Goal: Information Seeking & Learning: Learn about a topic

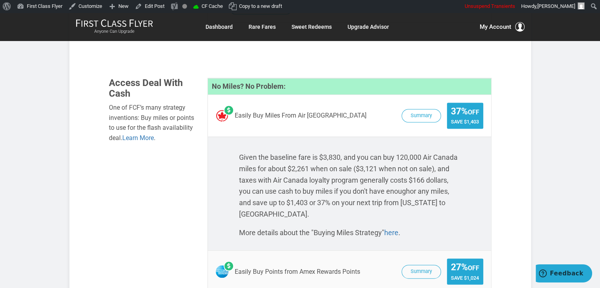
drag, startPoint x: 568, startPoint y: 78, endPoint x: 565, endPoint y: 74, distance: 4.8
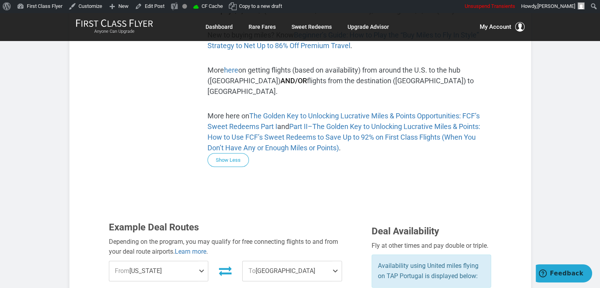
scroll to position [441, 0]
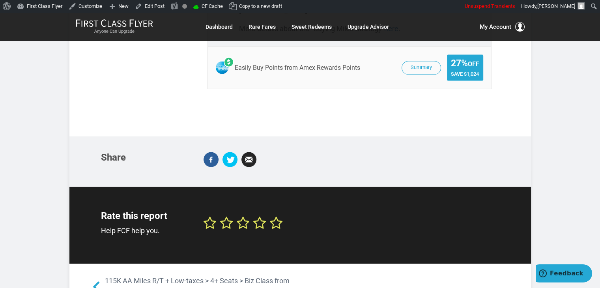
scroll to position [1449, 0]
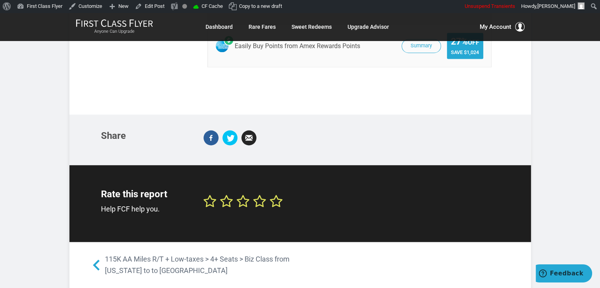
drag, startPoint x: 583, startPoint y: 97, endPoint x: 556, endPoint y: 67, distance: 40.8
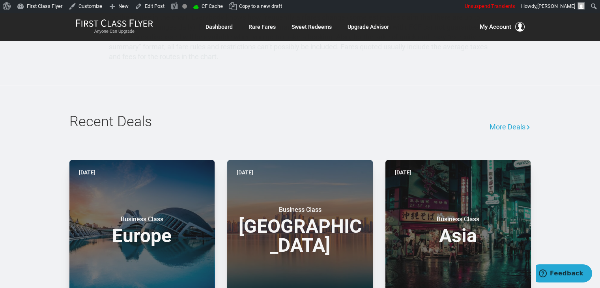
scroll to position [1952, 0]
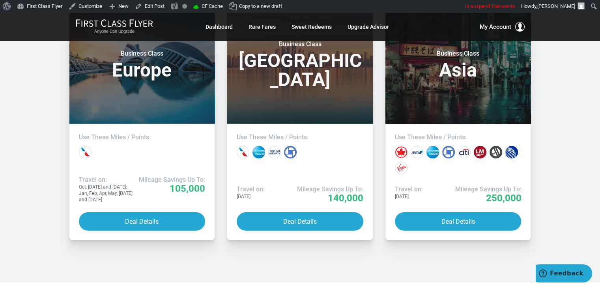
click at [539, 90] on div "Recent Deals More Deals [DATE] Business Class Europe Use These Miles / Points: …" at bounding box center [300, 101] width 600 height 362
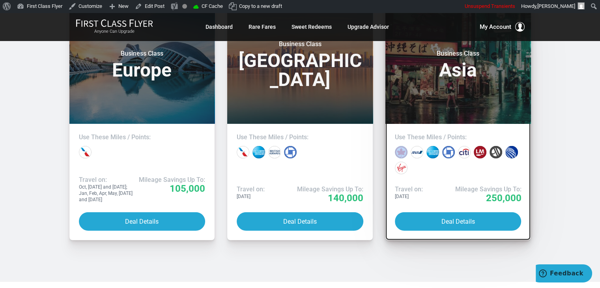
click at [524, 71] on header "[DATE] Business Class Asia" at bounding box center [458, 58] width 146 height 129
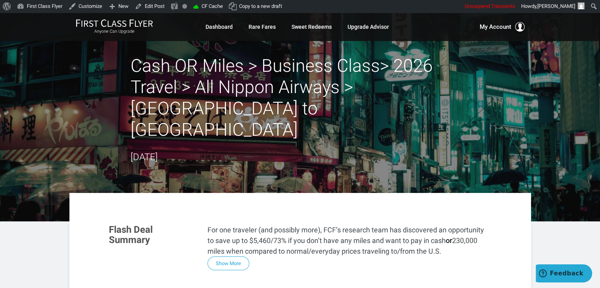
click at [573, 51] on header "Cash OR Miles > Business Class> 2026 Travel > All Nippon Airways > San Francisc…" at bounding box center [300, 117] width 600 height 209
